Goal: Understand process/instructions: Learn how to perform a task or action

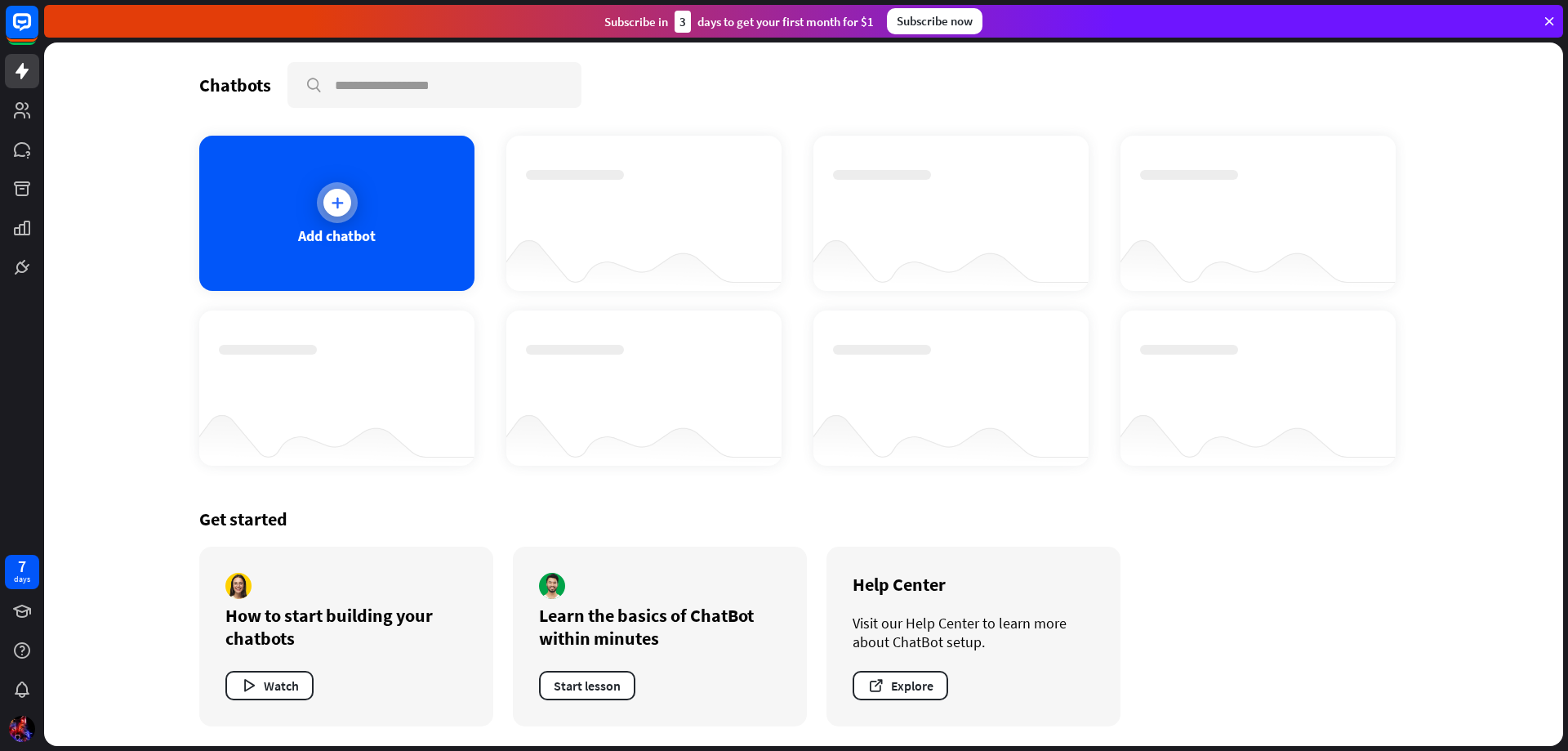
click at [343, 202] on icon at bounding box center [338, 202] width 17 height 17
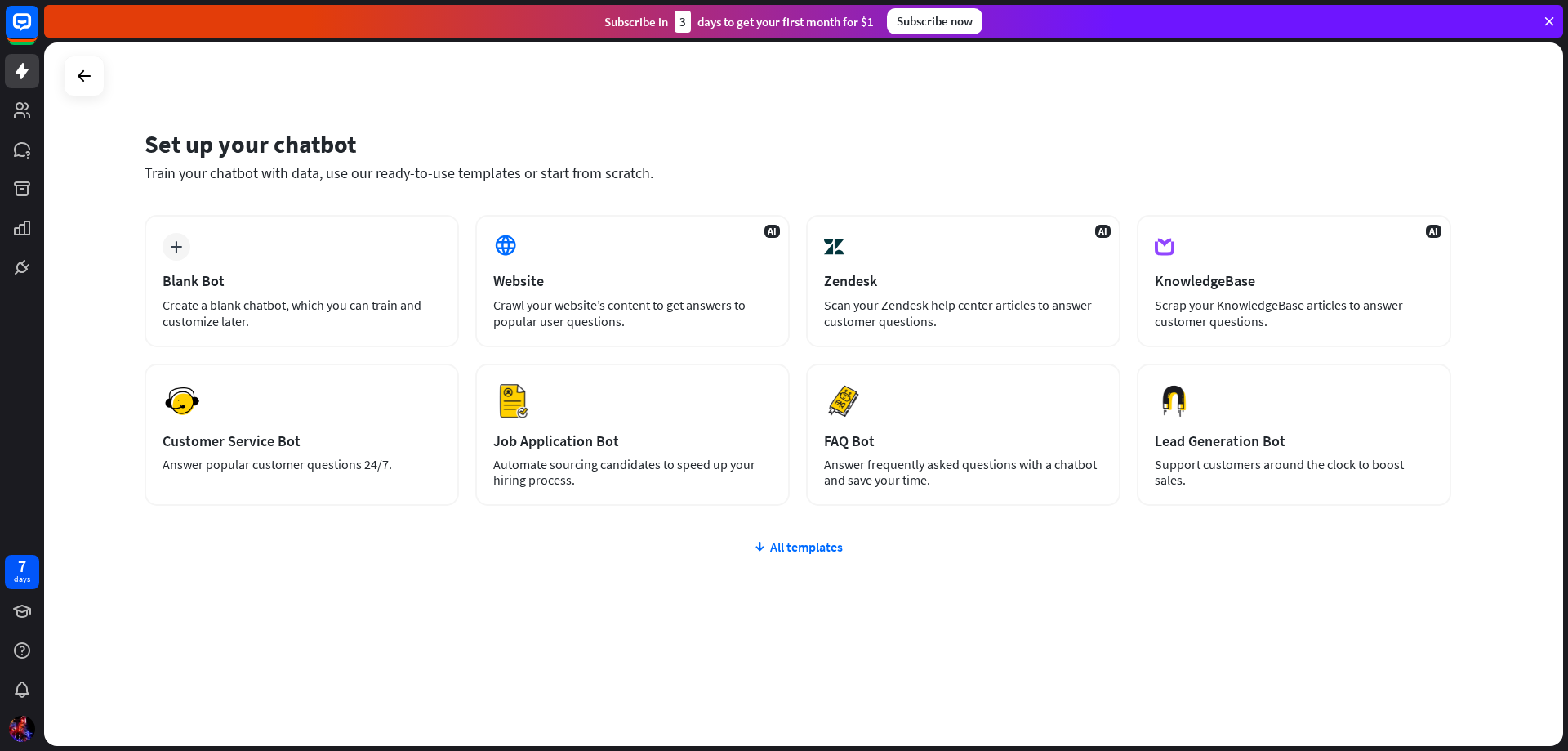
click at [1099, 110] on div "Set up your chatbot Train your chatbot with data, use our ready-to-use template…" at bounding box center [803, 395] width 1519 height 704
click at [464, 77] on div "Set up your chatbot Train your chatbot with data, use our ready-to-use template…" at bounding box center [803, 395] width 1519 height 704
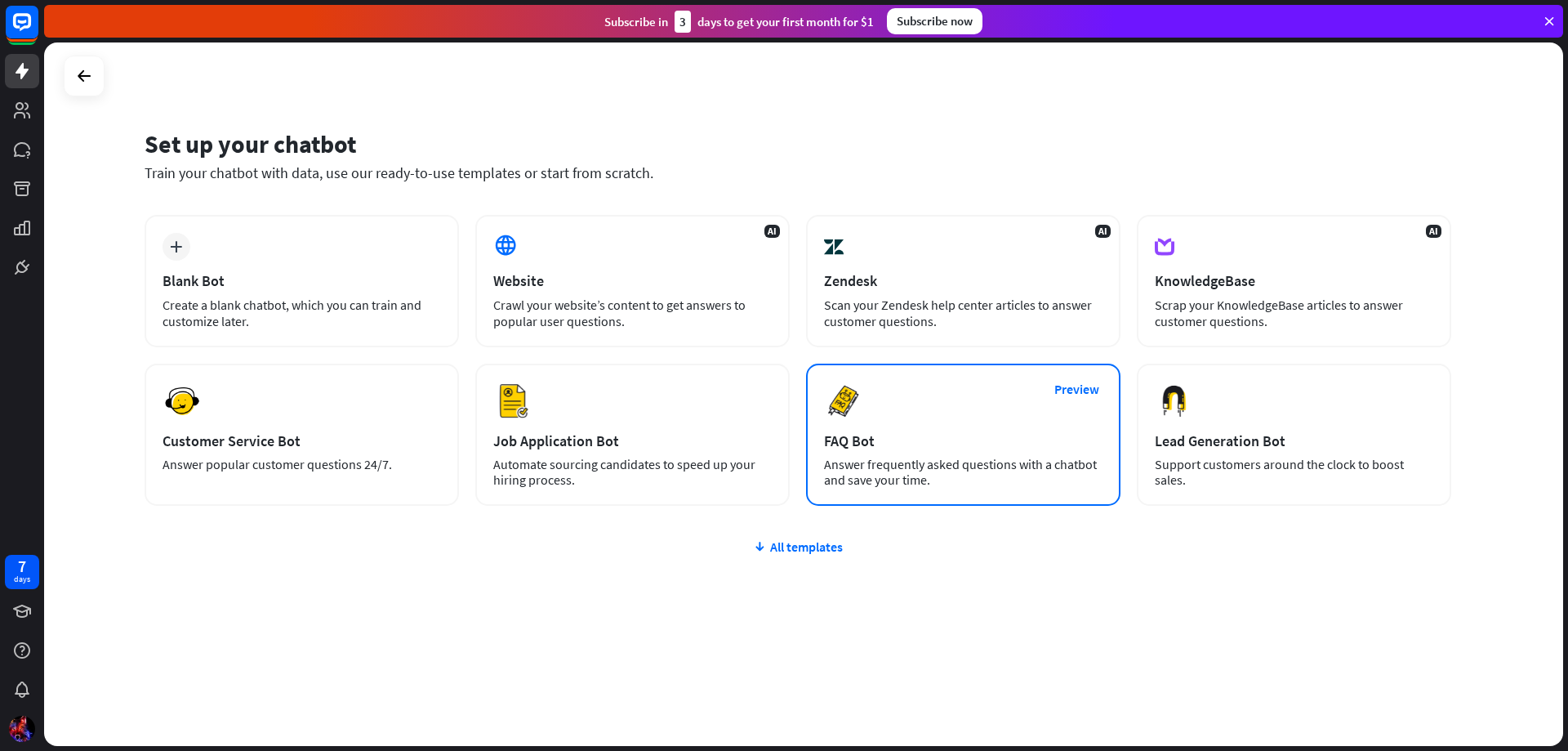
click at [888, 423] on div "Preview FAQ Bot [PERSON_NAME] frequently asked questions with a chatbot and sav…" at bounding box center [963, 434] width 315 height 142
